Goal: Information Seeking & Learning: Understand process/instructions

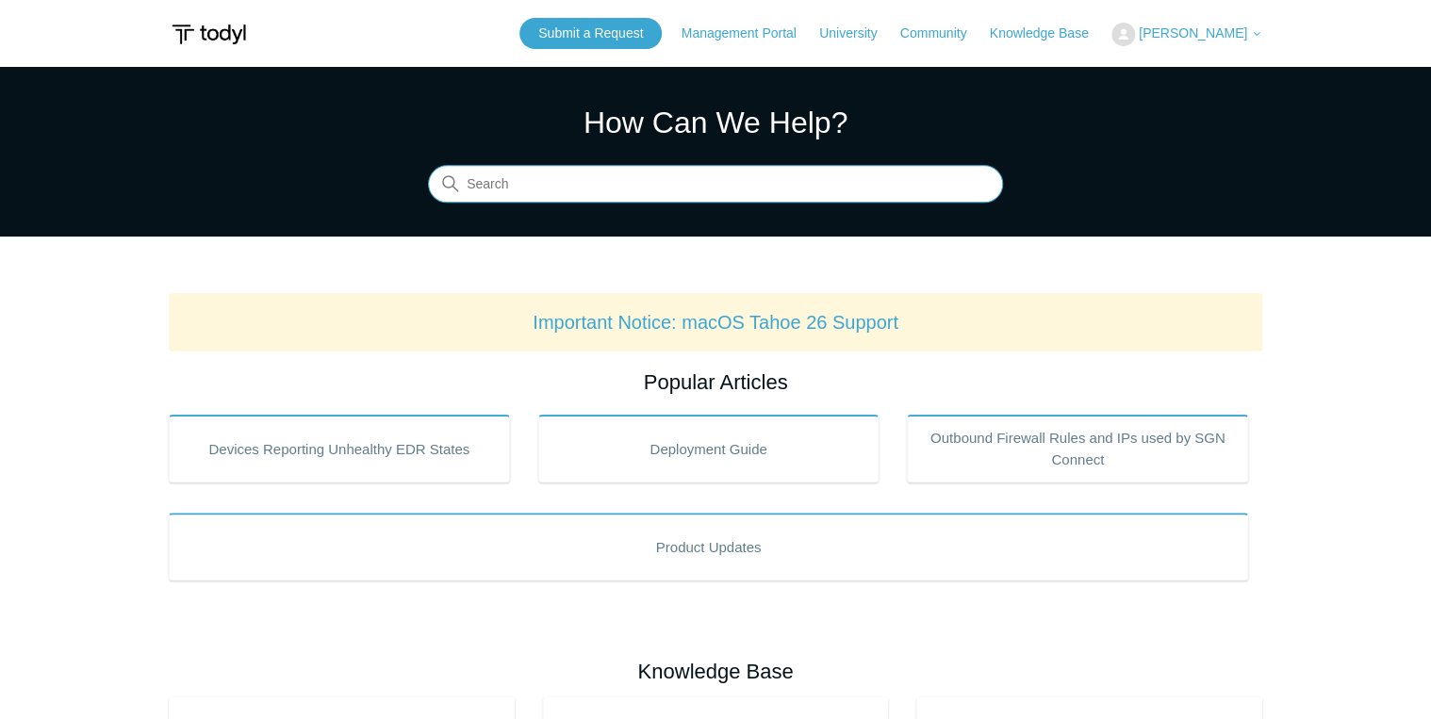
click at [724, 177] on input "Search" at bounding box center [715, 185] width 575 height 38
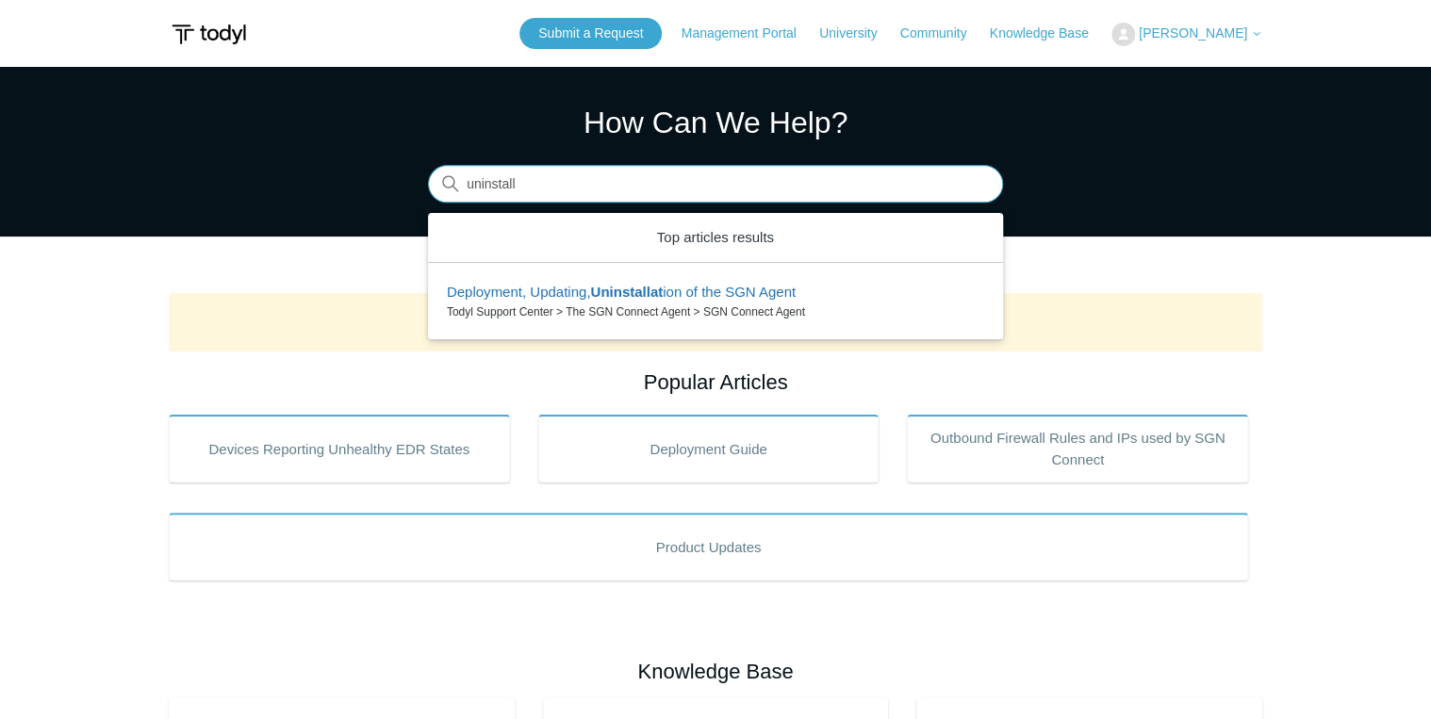
type input "uninstall"
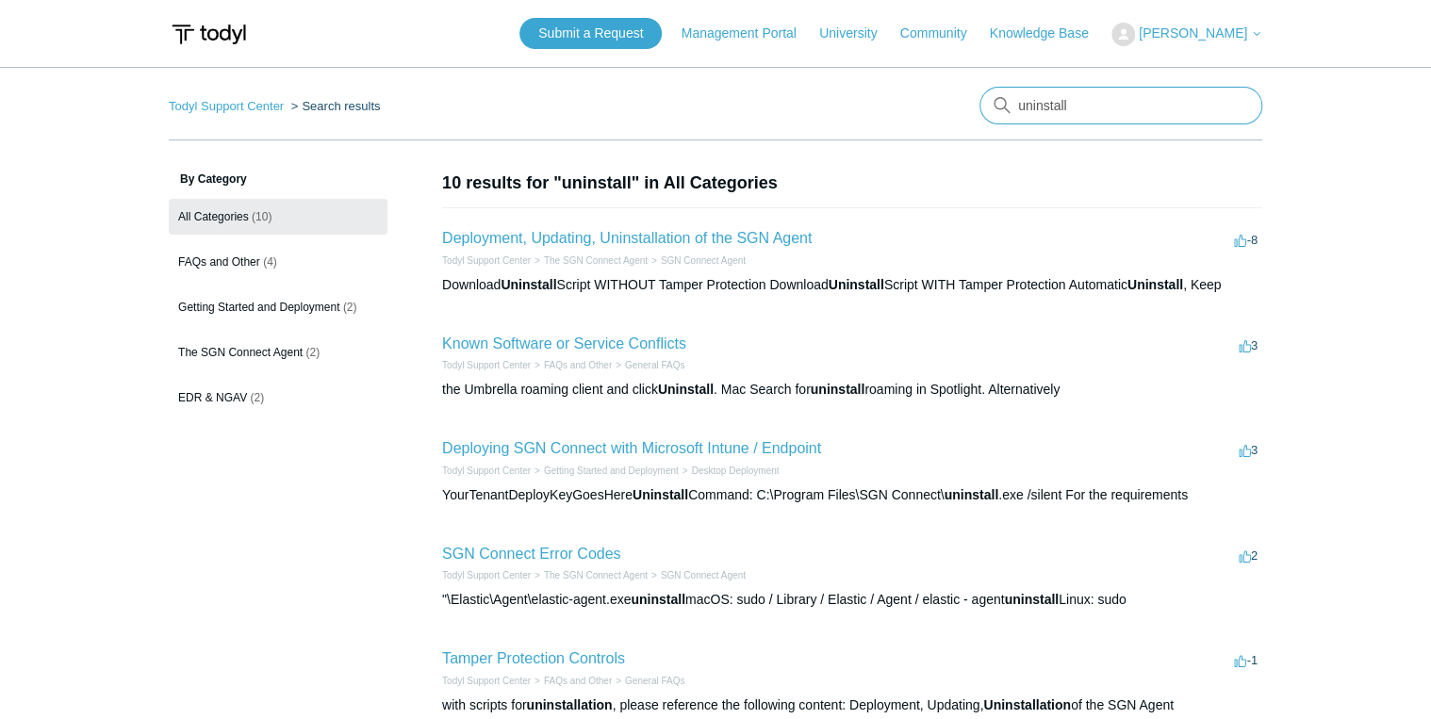
click at [1171, 106] on input "uninstall" at bounding box center [1120, 106] width 283 height 38
click at [565, 233] on link "Deployment, Updating, Uninstallation of the SGN Agent" at bounding box center [626, 238] width 369 height 16
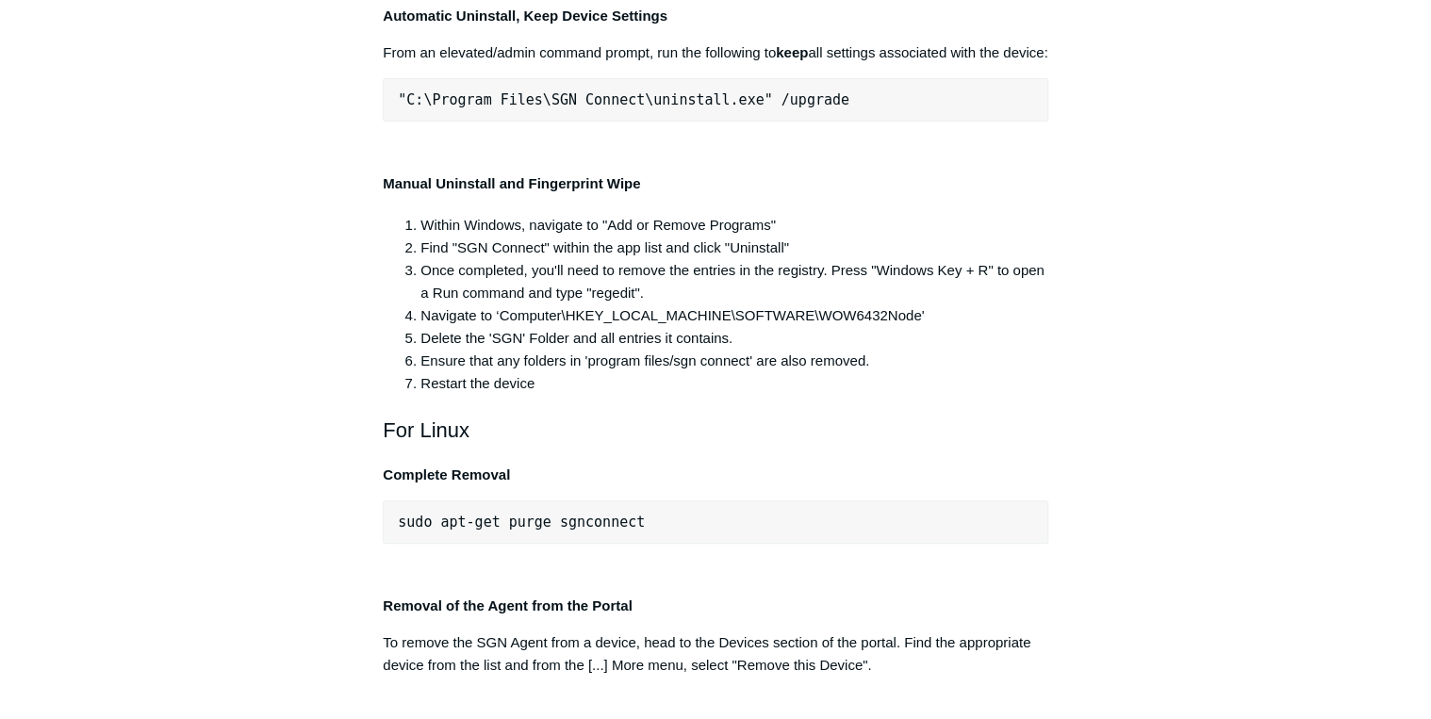
scroll to position [3770, 0]
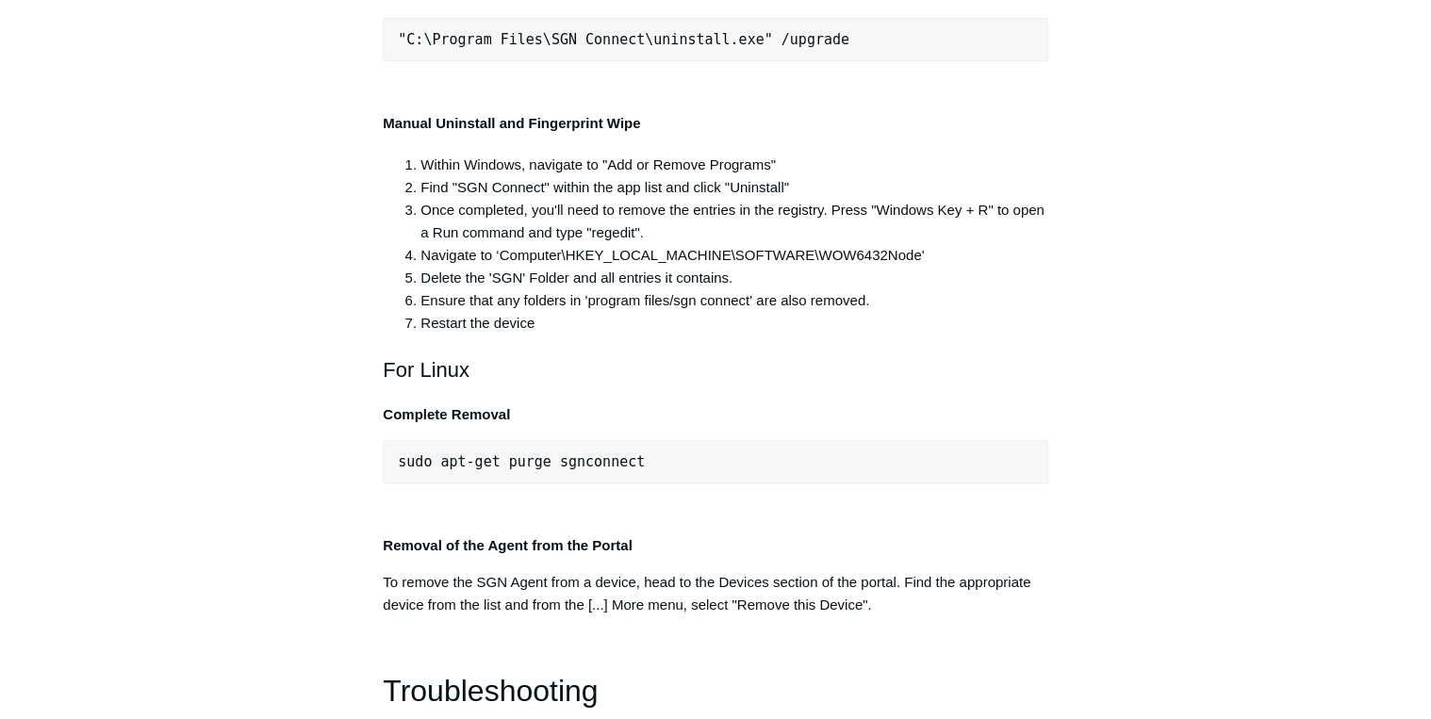
copy div ""C:\Program Files\SGN Connect\uninstall.exe" /uninstallKey yourMaintenanceKeyHe…"
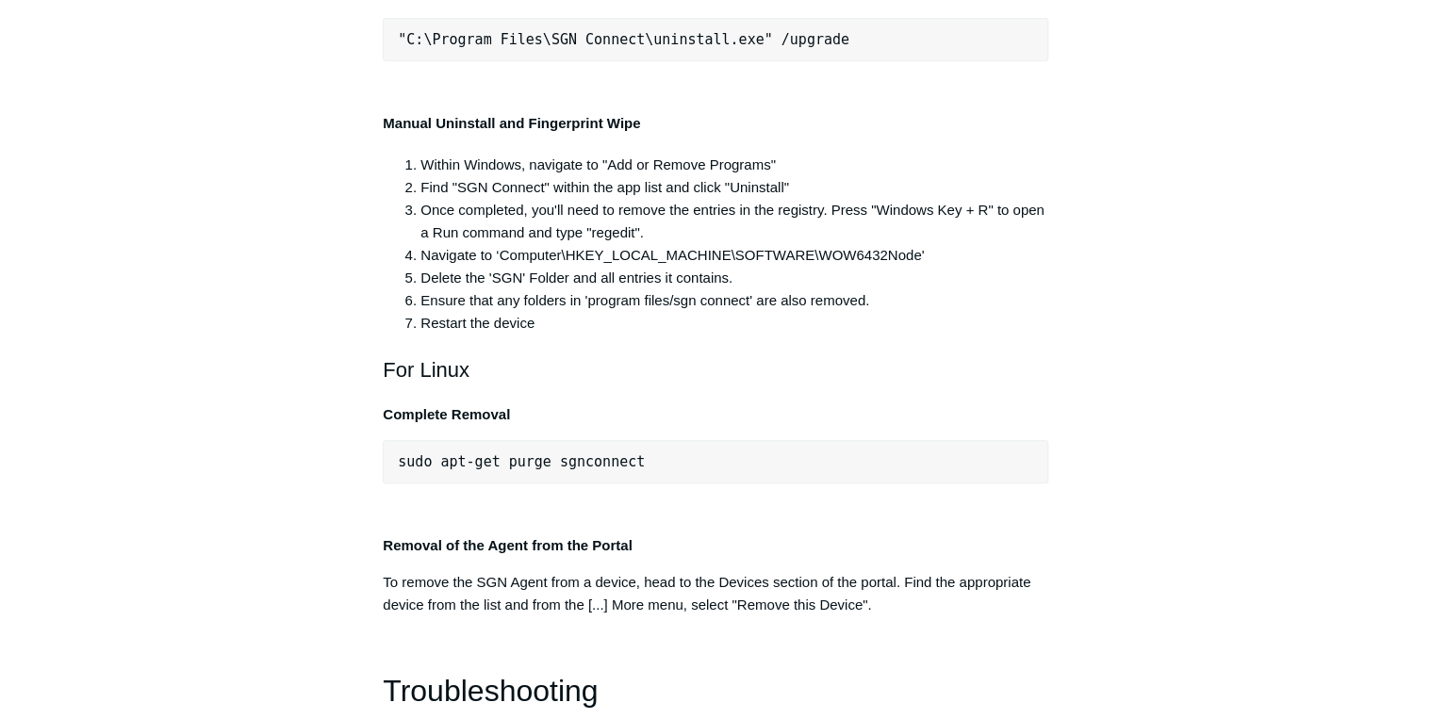
copy div ""C:\Program Files\SGN Connect\uninstall.exe" /uninstallKey yourMaintenanceKeyHe…"
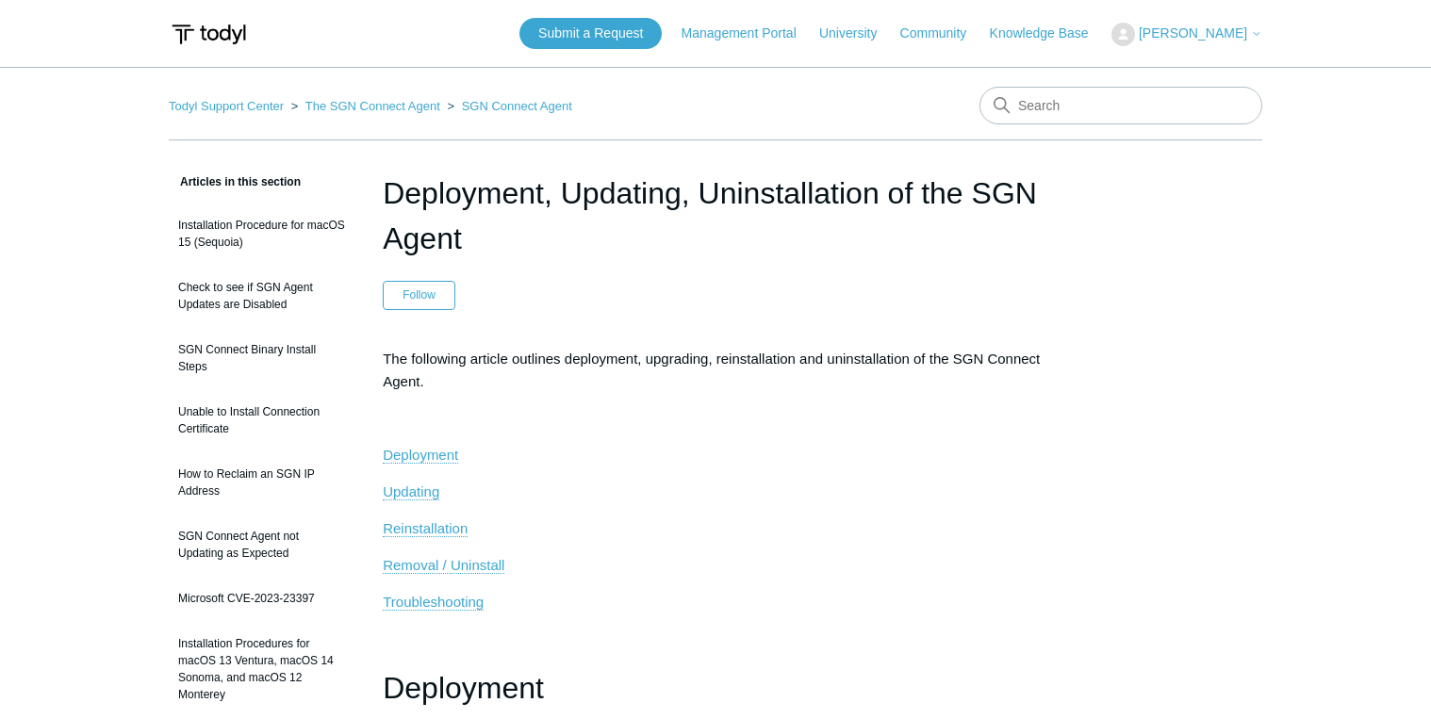
scroll to position [3770, 0]
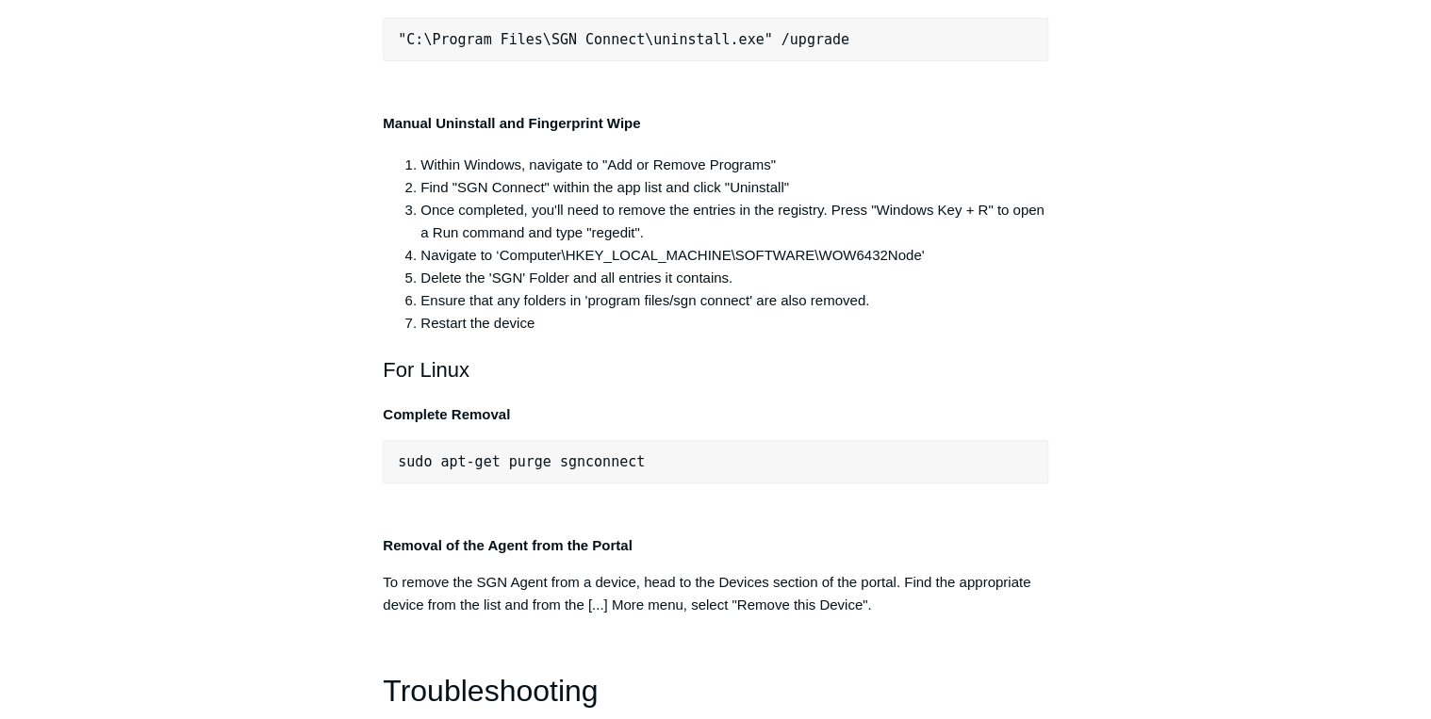
copy div ""C:\Program Files\SGN Connect\uninstall.exe""
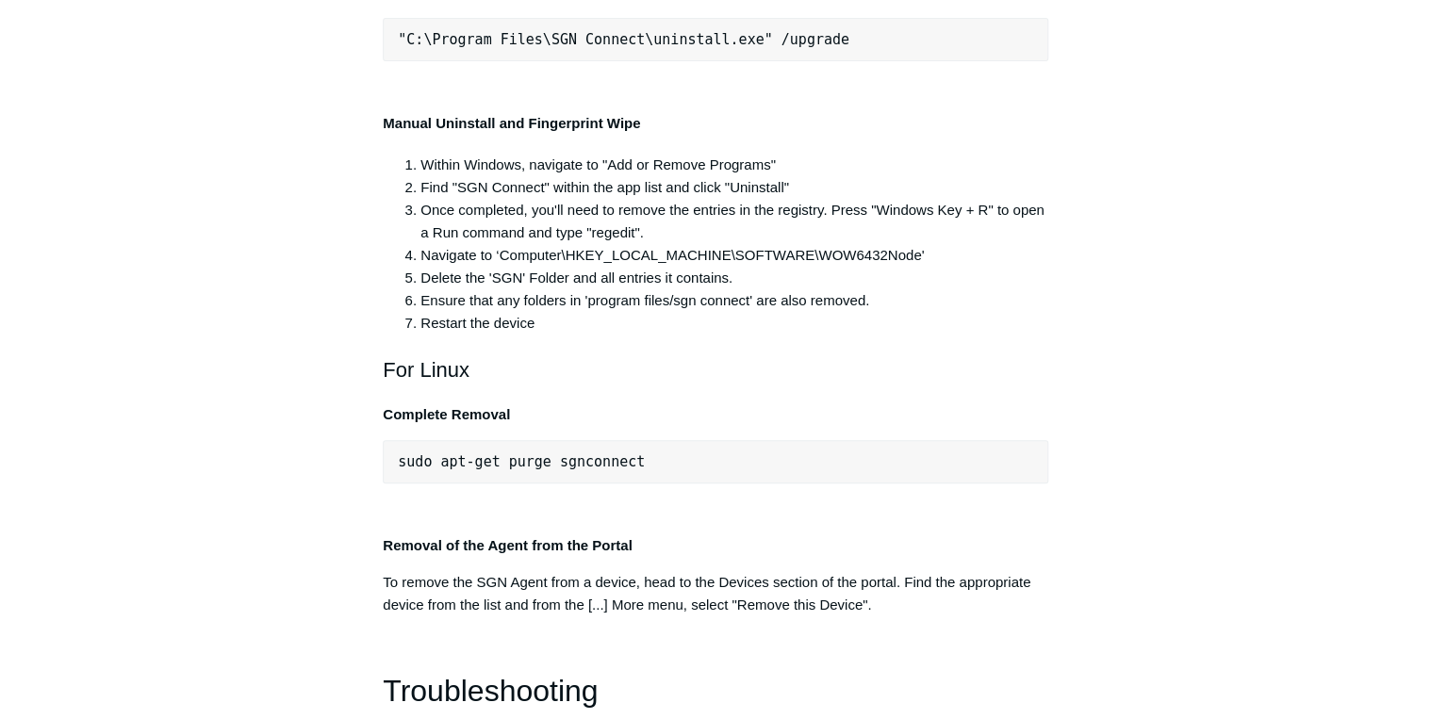
drag, startPoint x: 716, startPoint y: 291, endPoint x: 404, endPoint y: 288, distance: 312.0
copy span "C:\Program Files\SGN Connect\uninstall.exe""
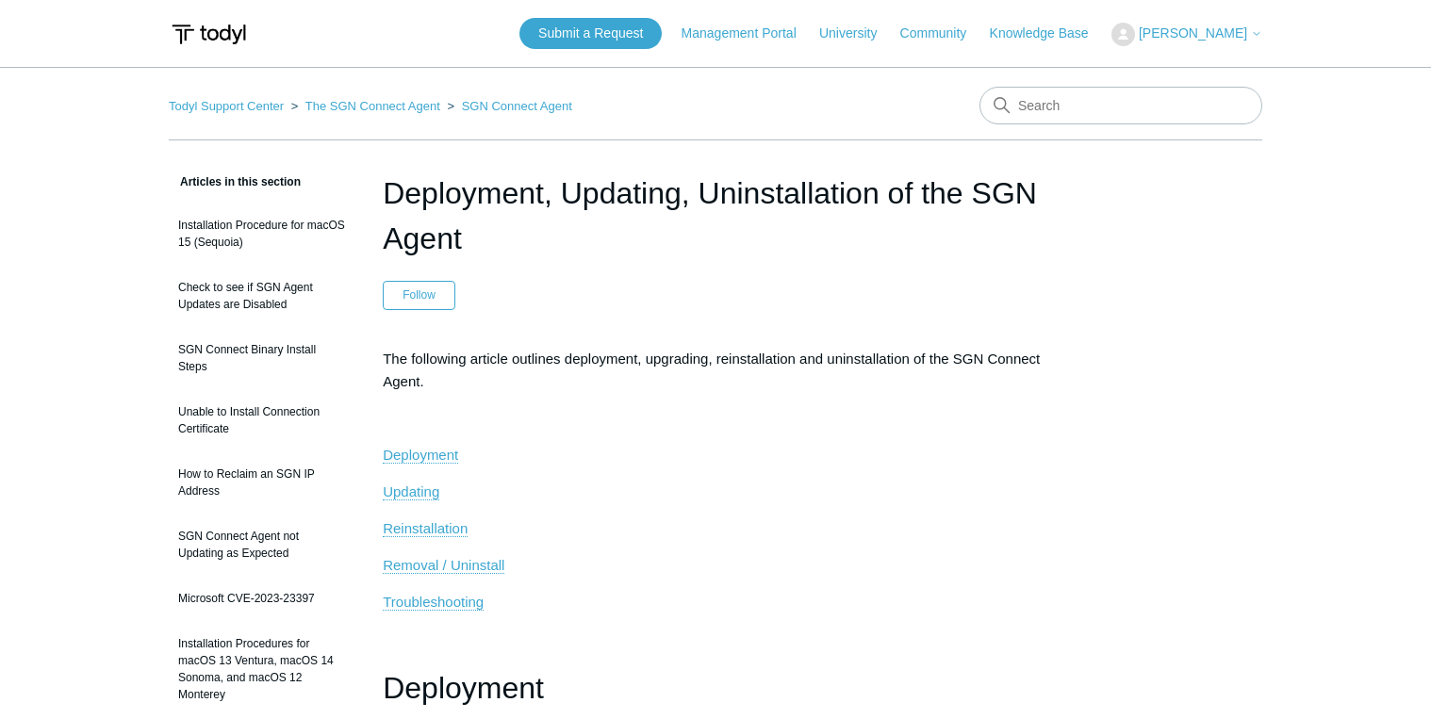
scroll to position [3770, 0]
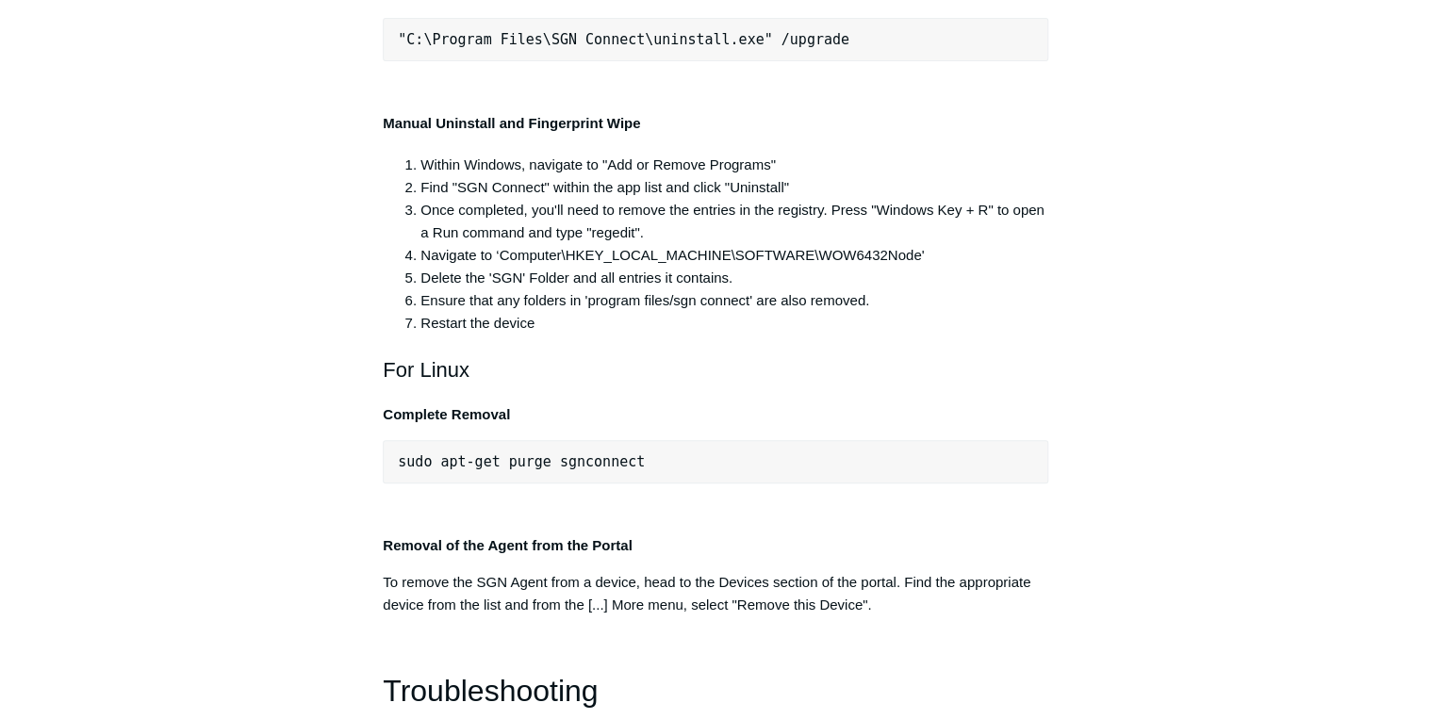
drag, startPoint x: 731, startPoint y: 290, endPoint x: 407, endPoint y: 283, distance: 324.3
copy span "C:\Program Files\SGN Connect\uninstall.exe"
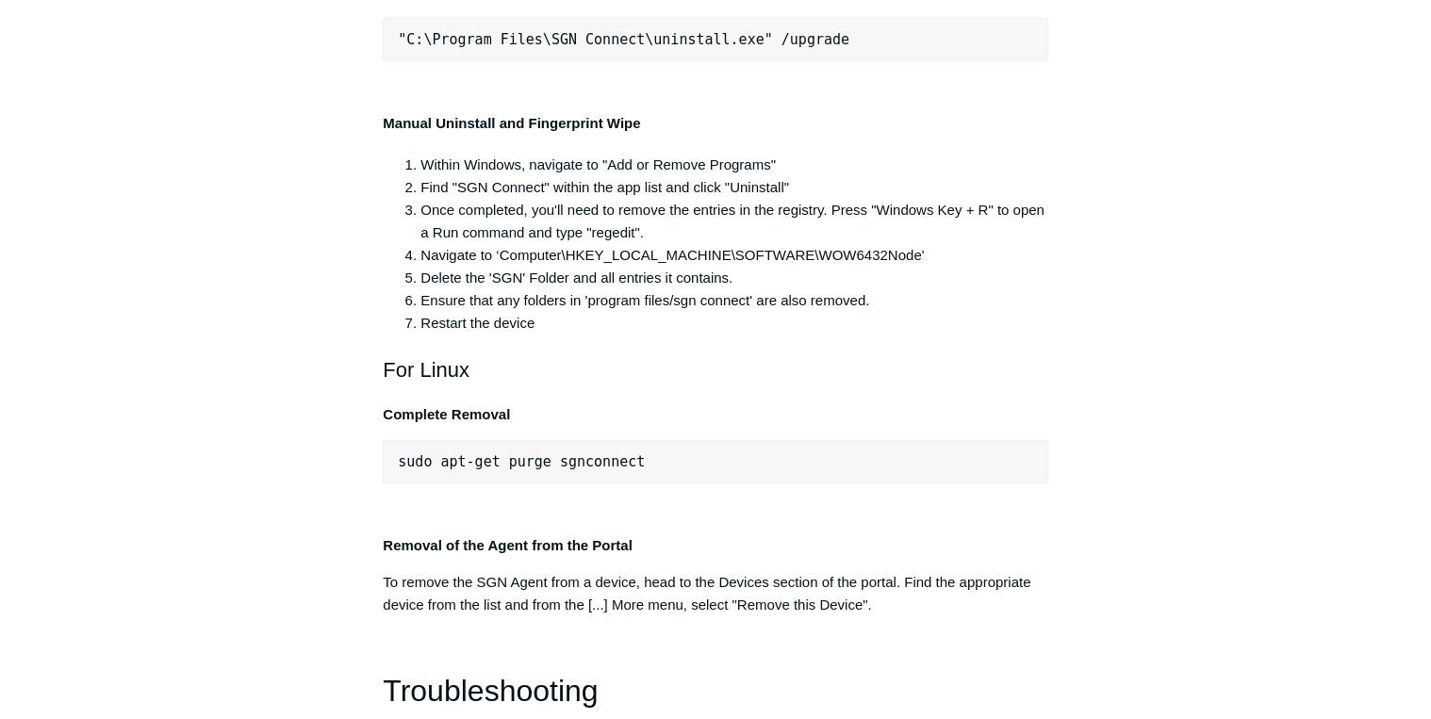
copy span "C:\Program Files\SGN Connect\uninstall.exe"
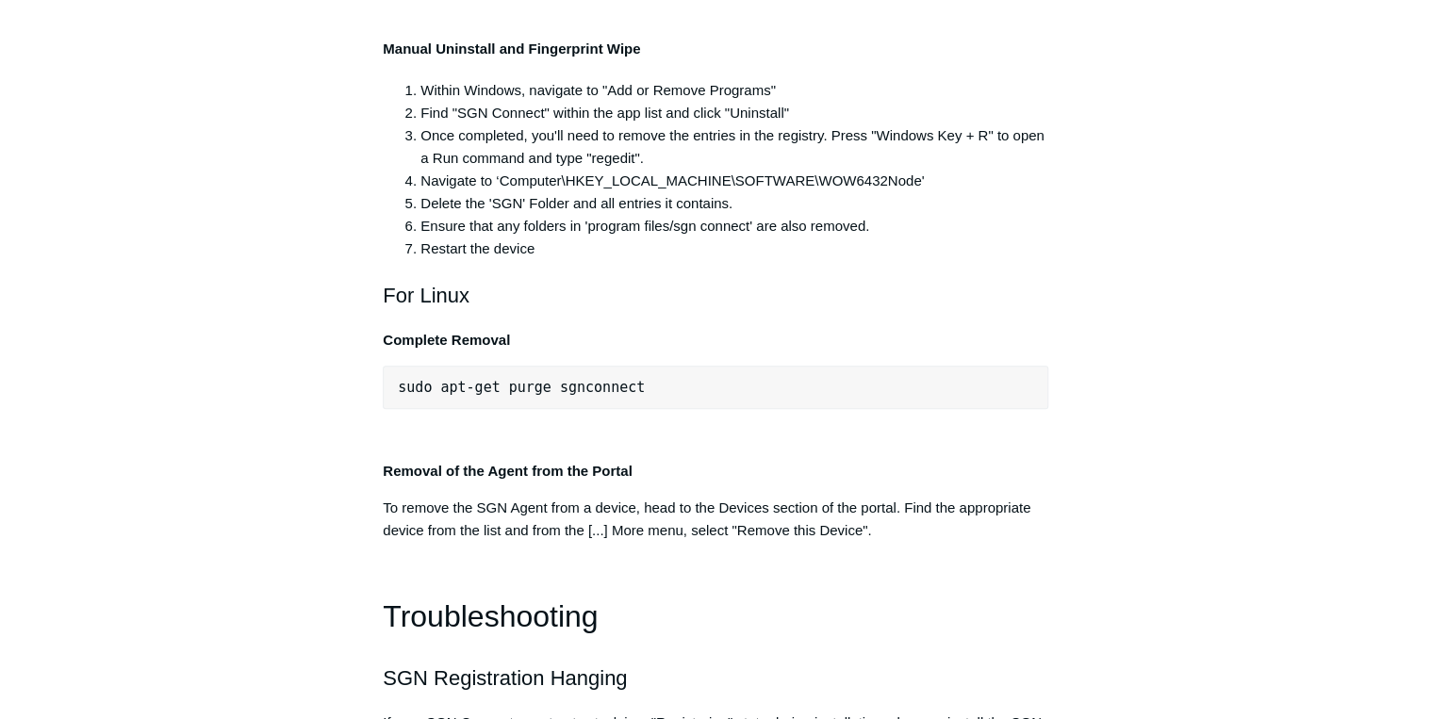
scroll to position [3845, 0]
drag, startPoint x: 572, startPoint y: 147, endPoint x: 535, endPoint y: 149, distance: 36.8
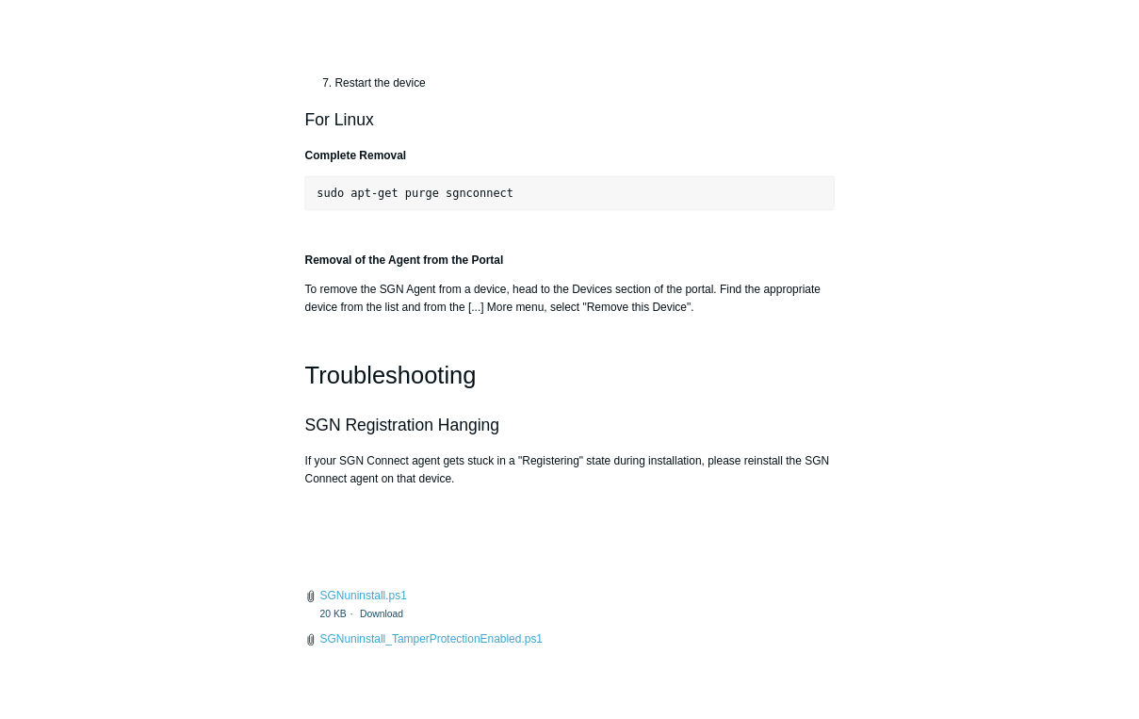
scroll to position [4071, 0]
